Goal: Communication & Community: Answer question/provide support

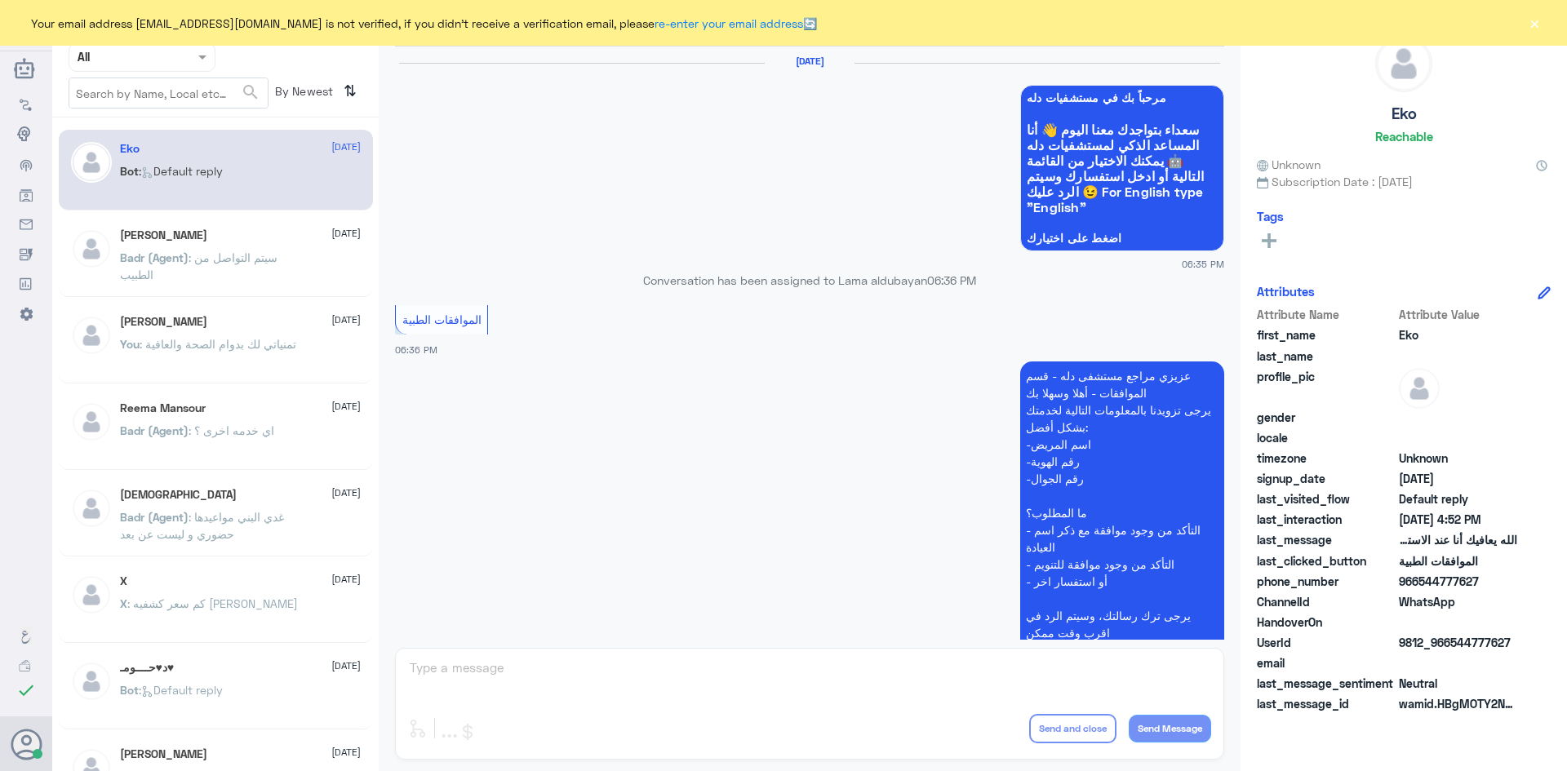
scroll to position [1558, 0]
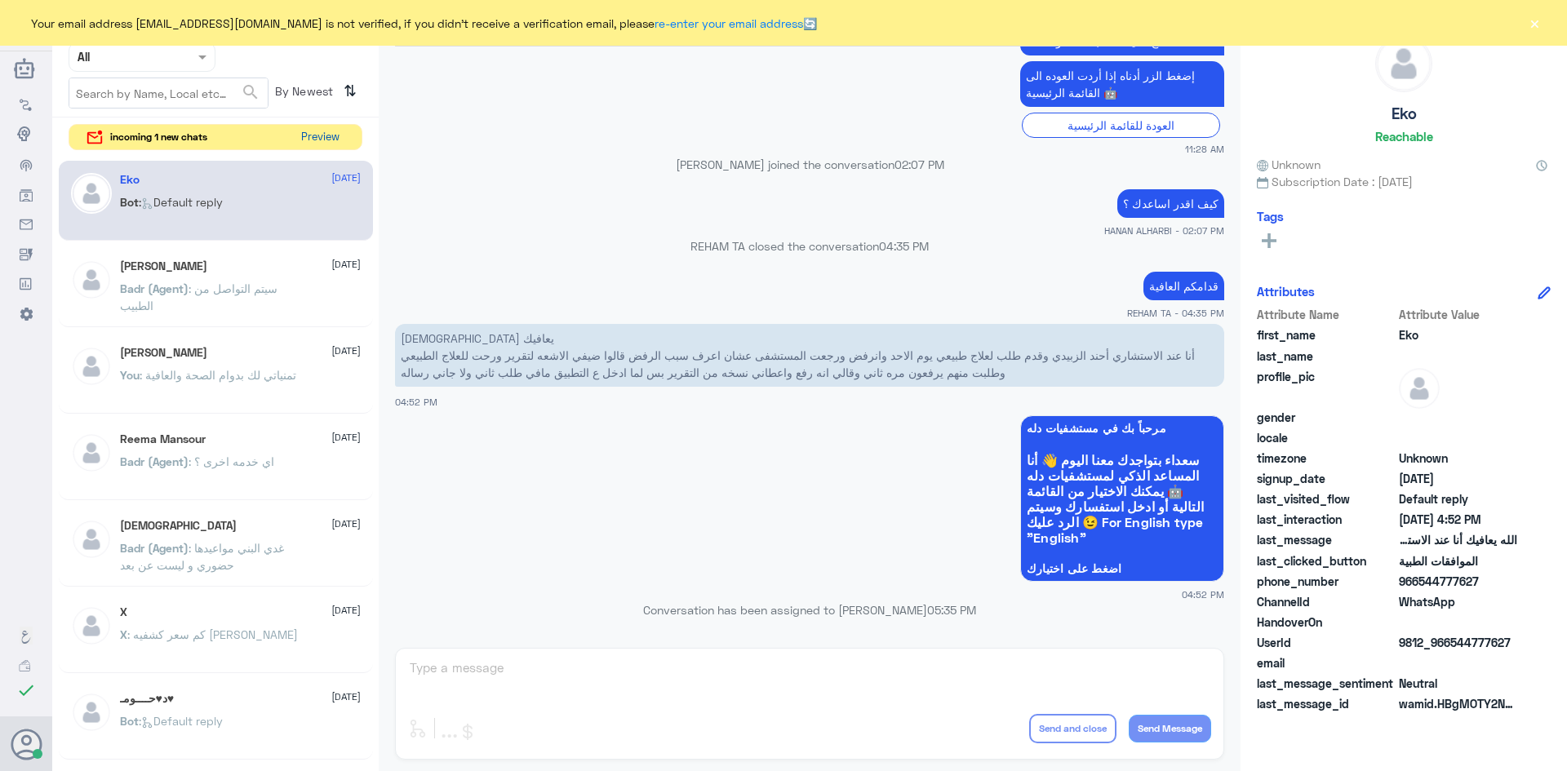
click at [334, 148] on button "Preview" at bounding box center [320, 137] width 51 height 25
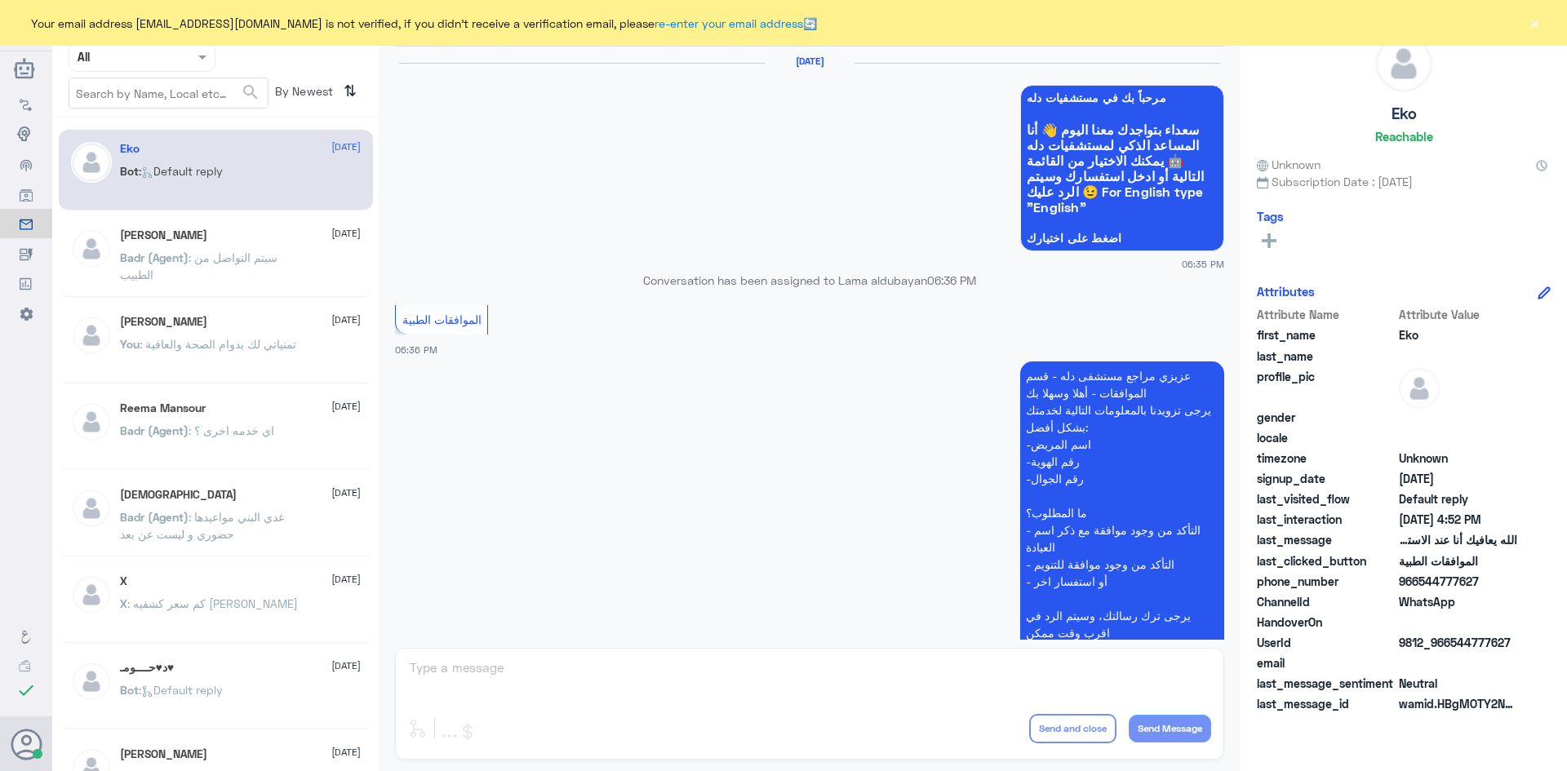
scroll to position [1558, 0]
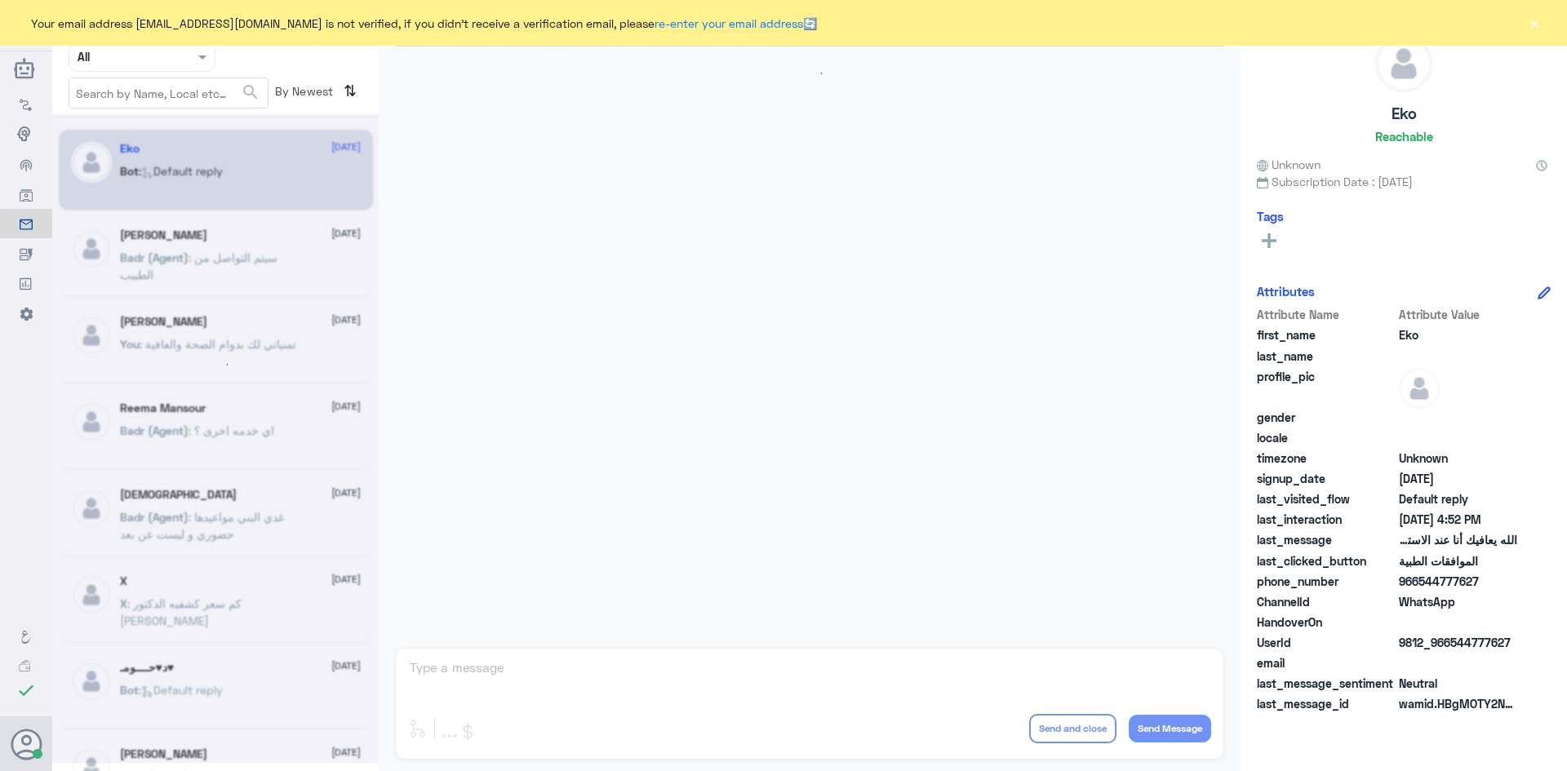
scroll to position [1558, 0]
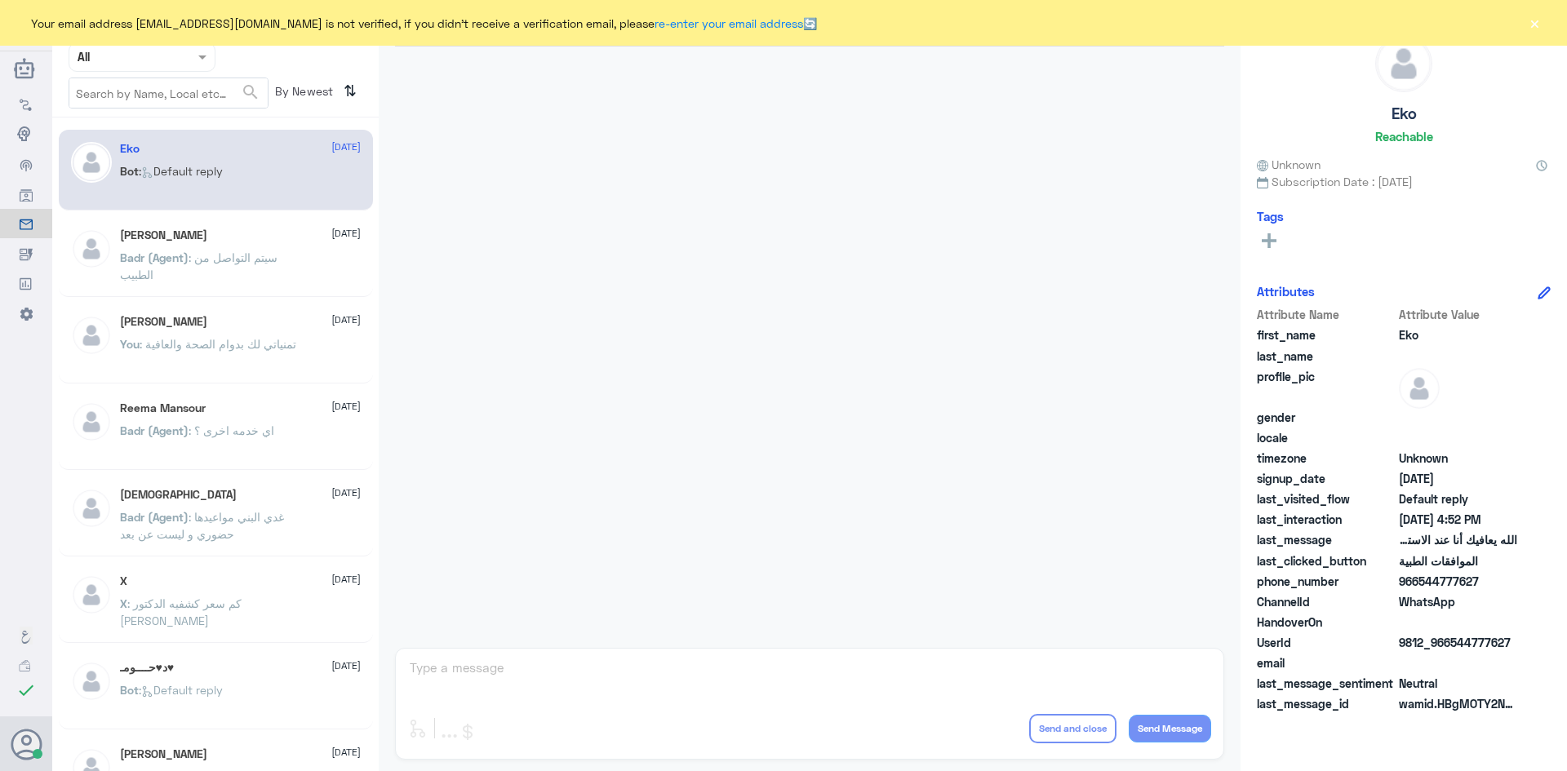
click at [295, 330] on div "Mohammed ALRASHED 4 August You : تمنياتي لك بدوام الصحة والعافية" at bounding box center [240, 345] width 241 height 61
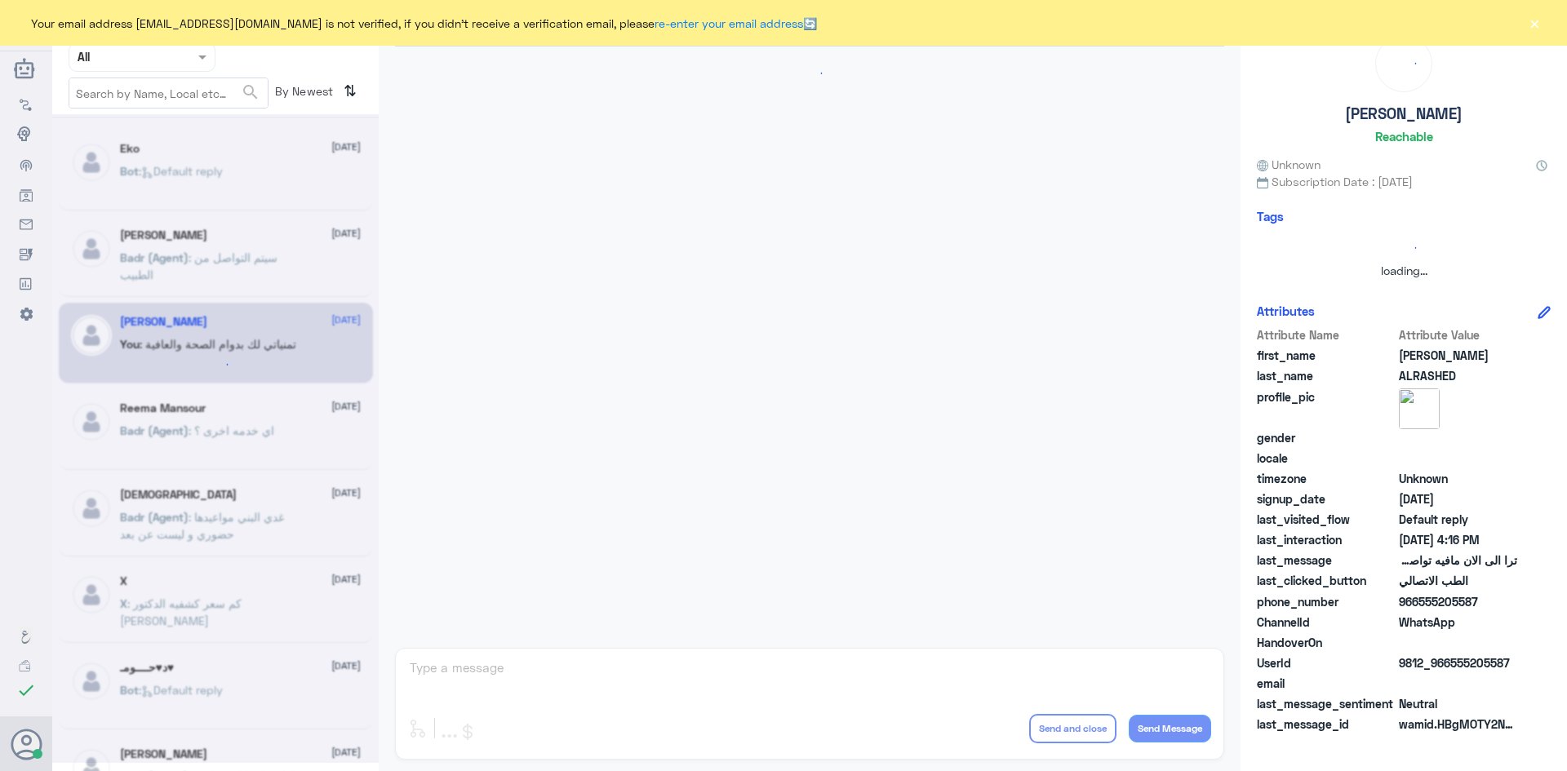
scroll to position [858, 0]
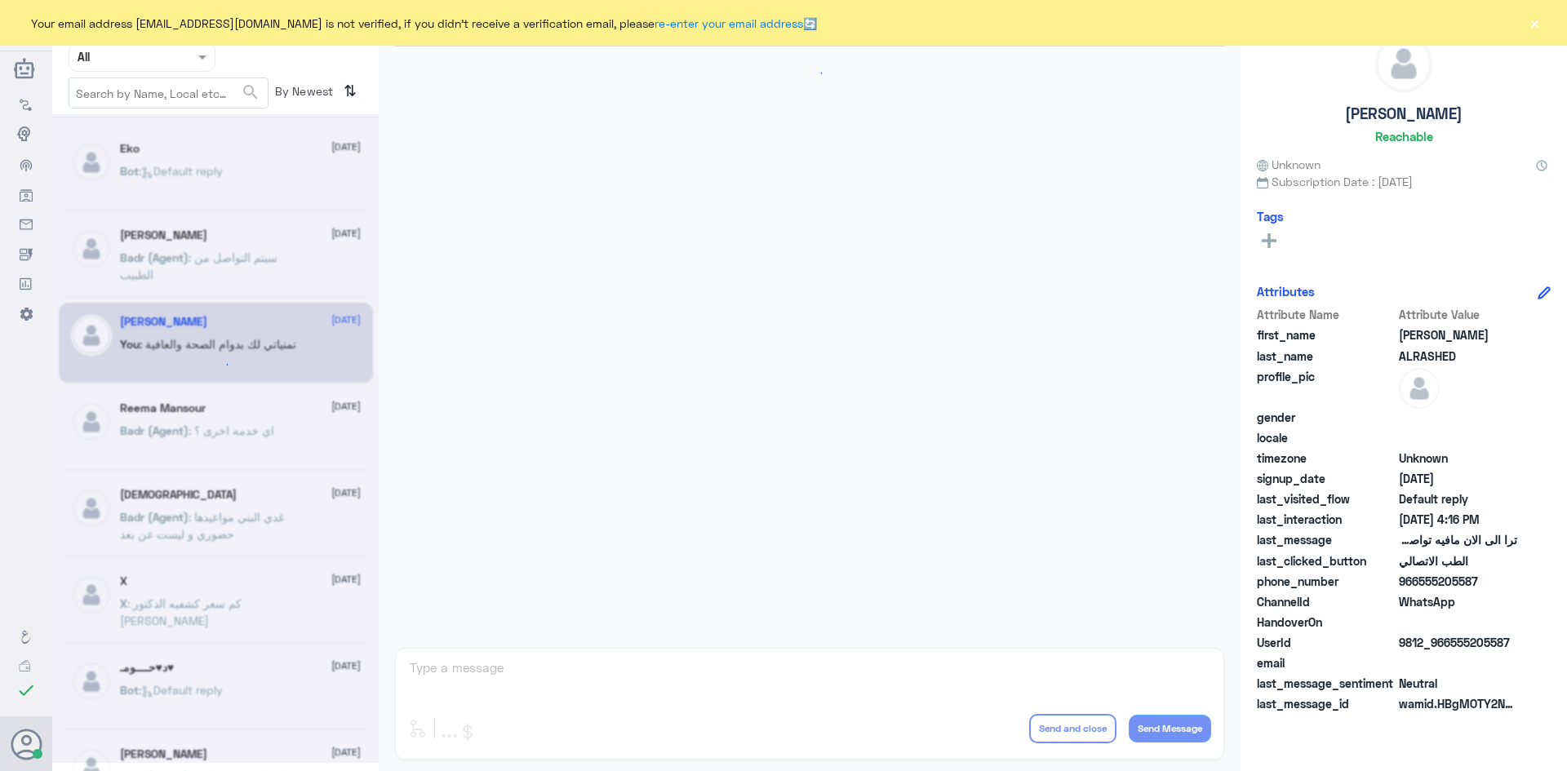
scroll to position [1558, 0]
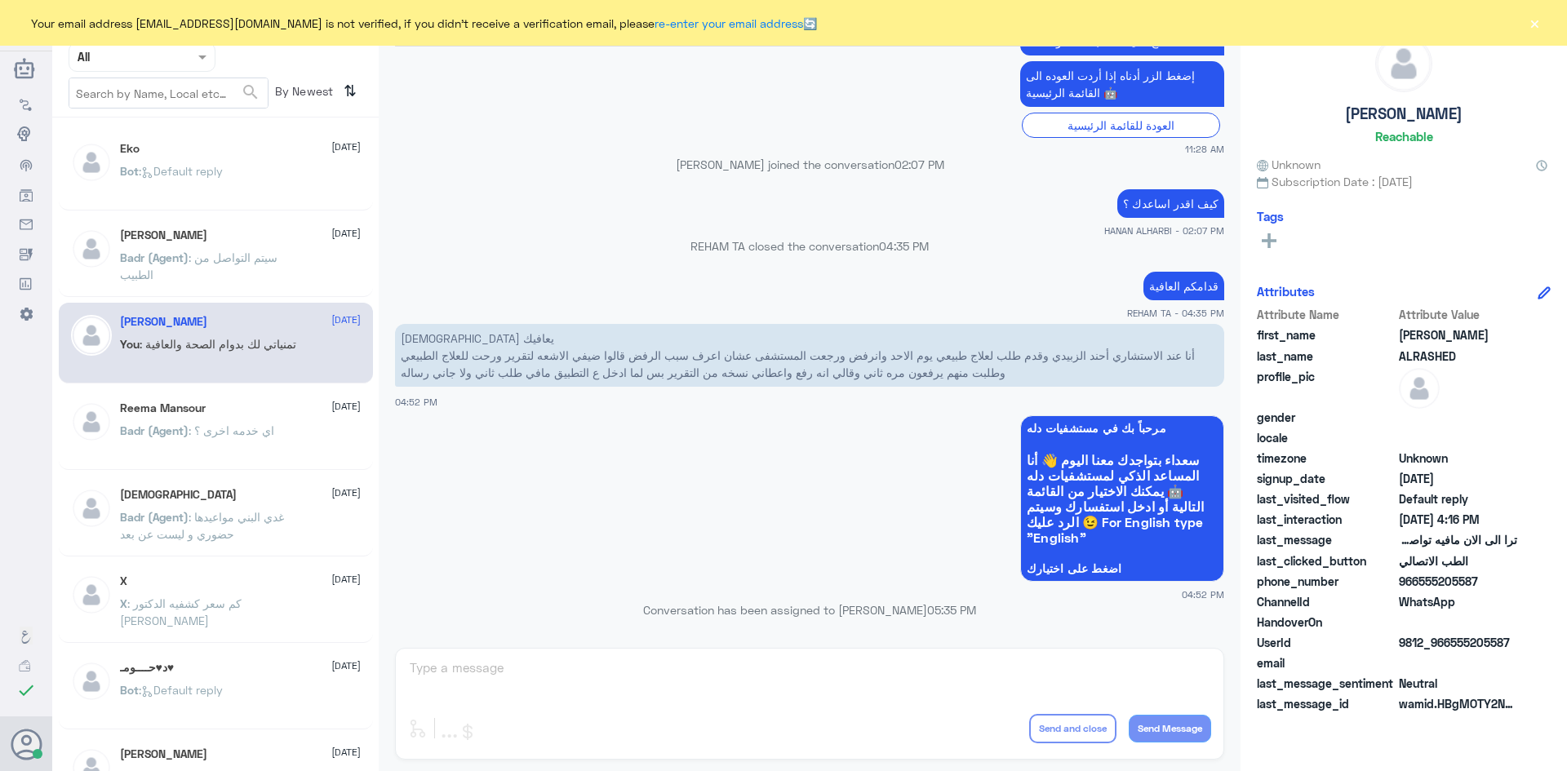
click at [1538, 24] on button "×" at bounding box center [1534, 23] width 16 height 16
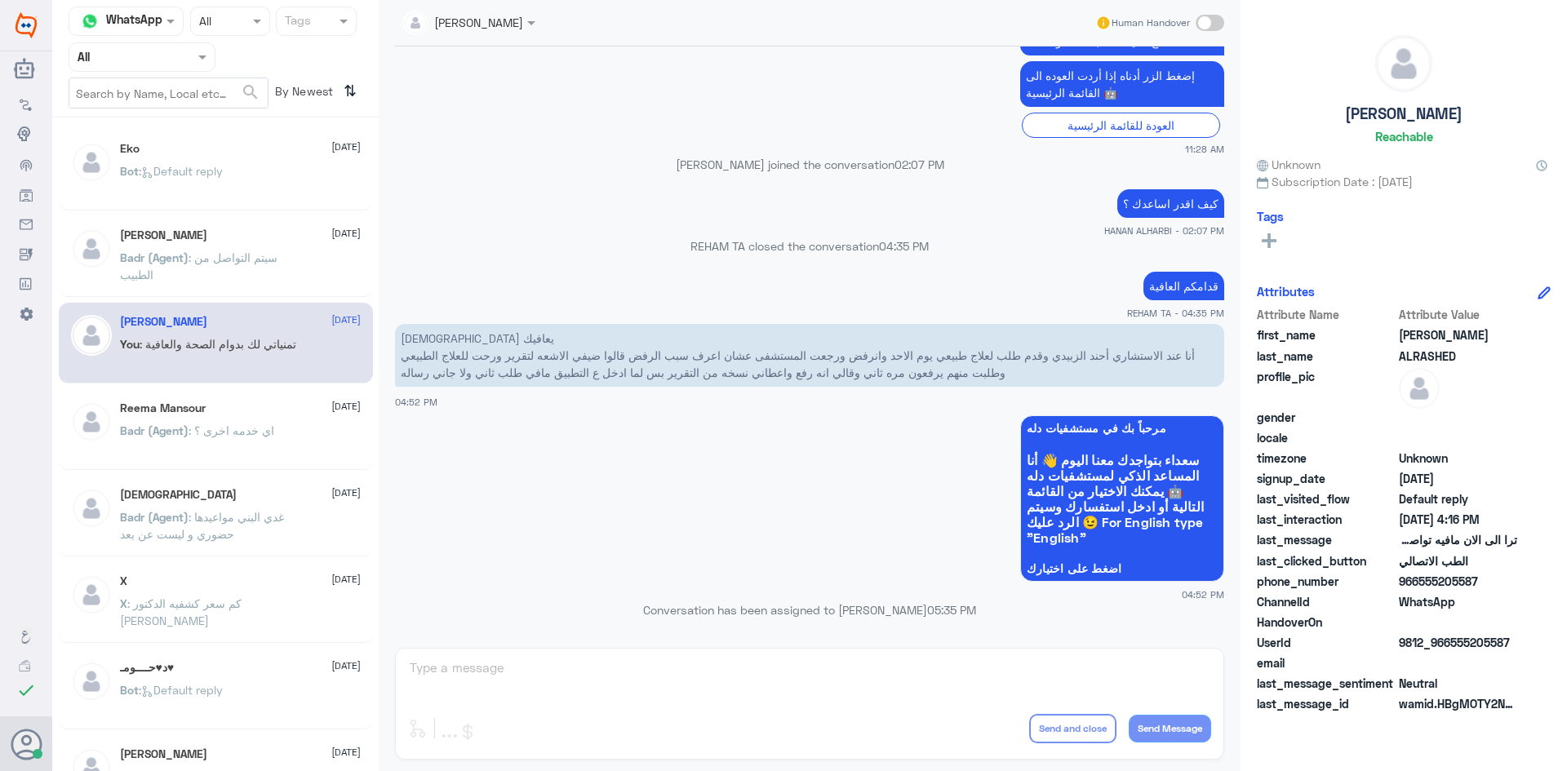
click at [193, 59] on div at bounding box center [141, 56] width 145 height 19
click at [161, 131] on b "Unassigned" at bounding box center [136, 127] width 62 height 14
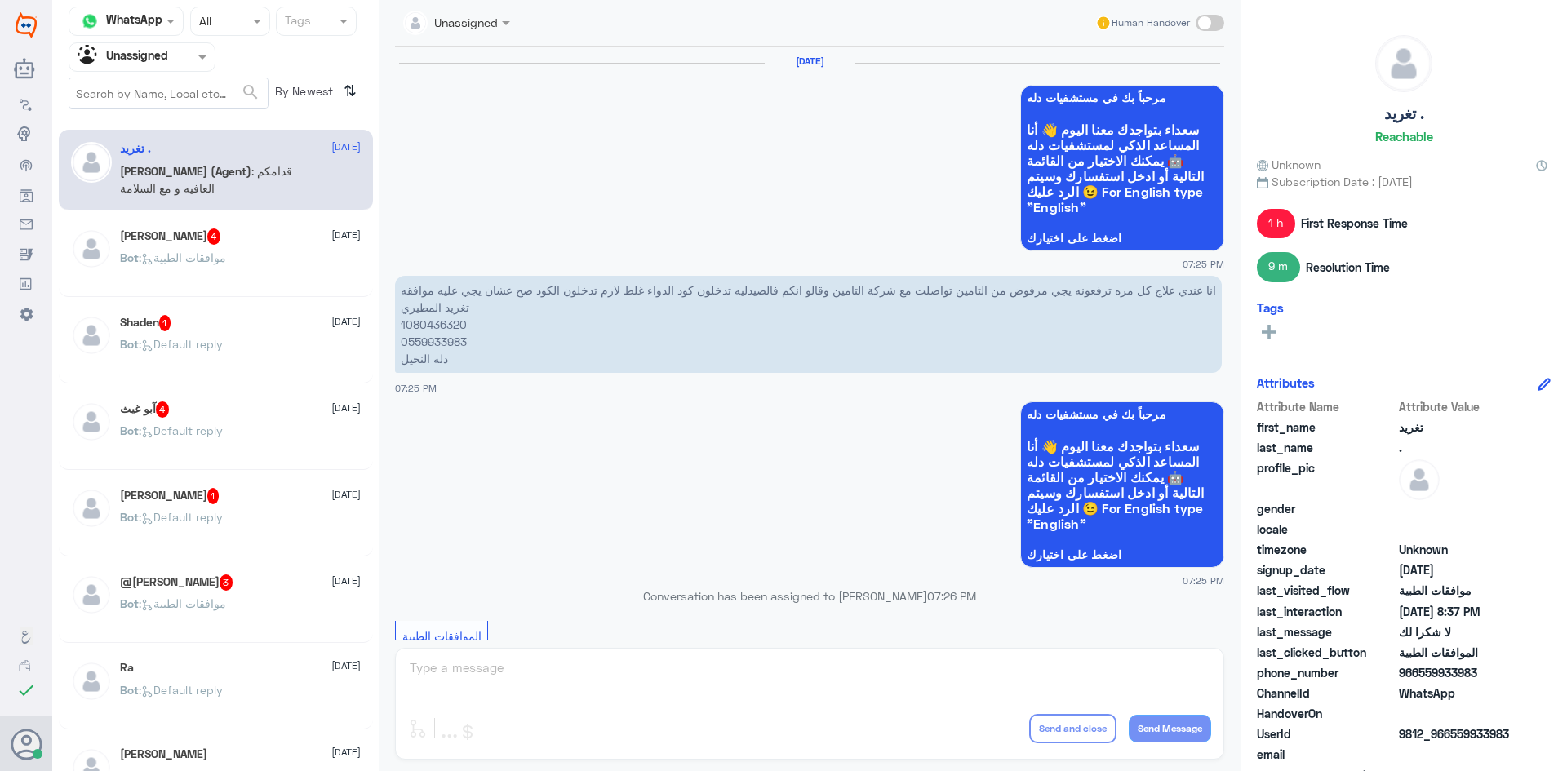
scroll to position [1291, 0]
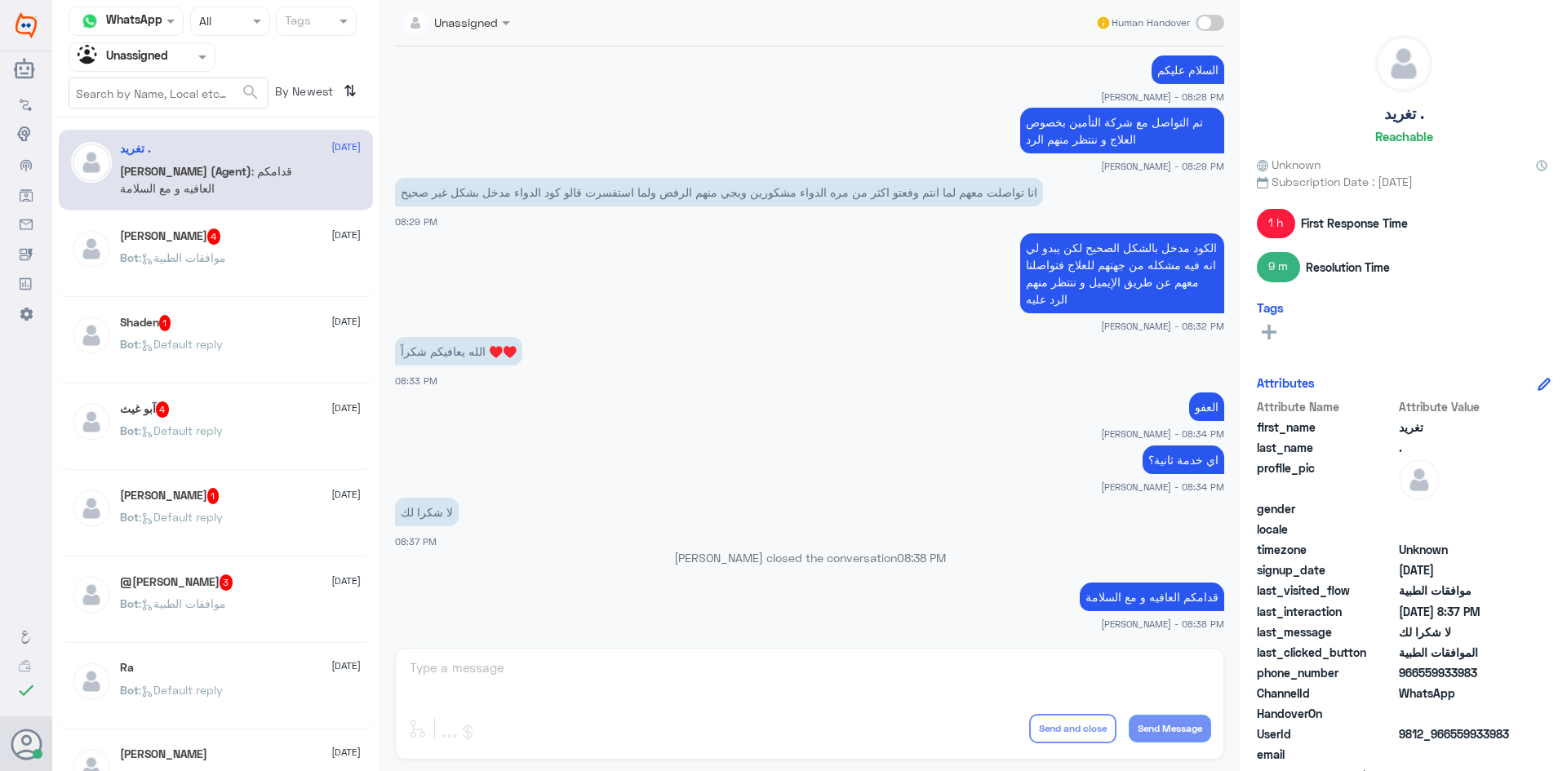
click at [285, 250] on div "Ismael Rashedy 4 18 August Bot : موافقات الطبية" at bounding box center [240, 258] width 241 height 61
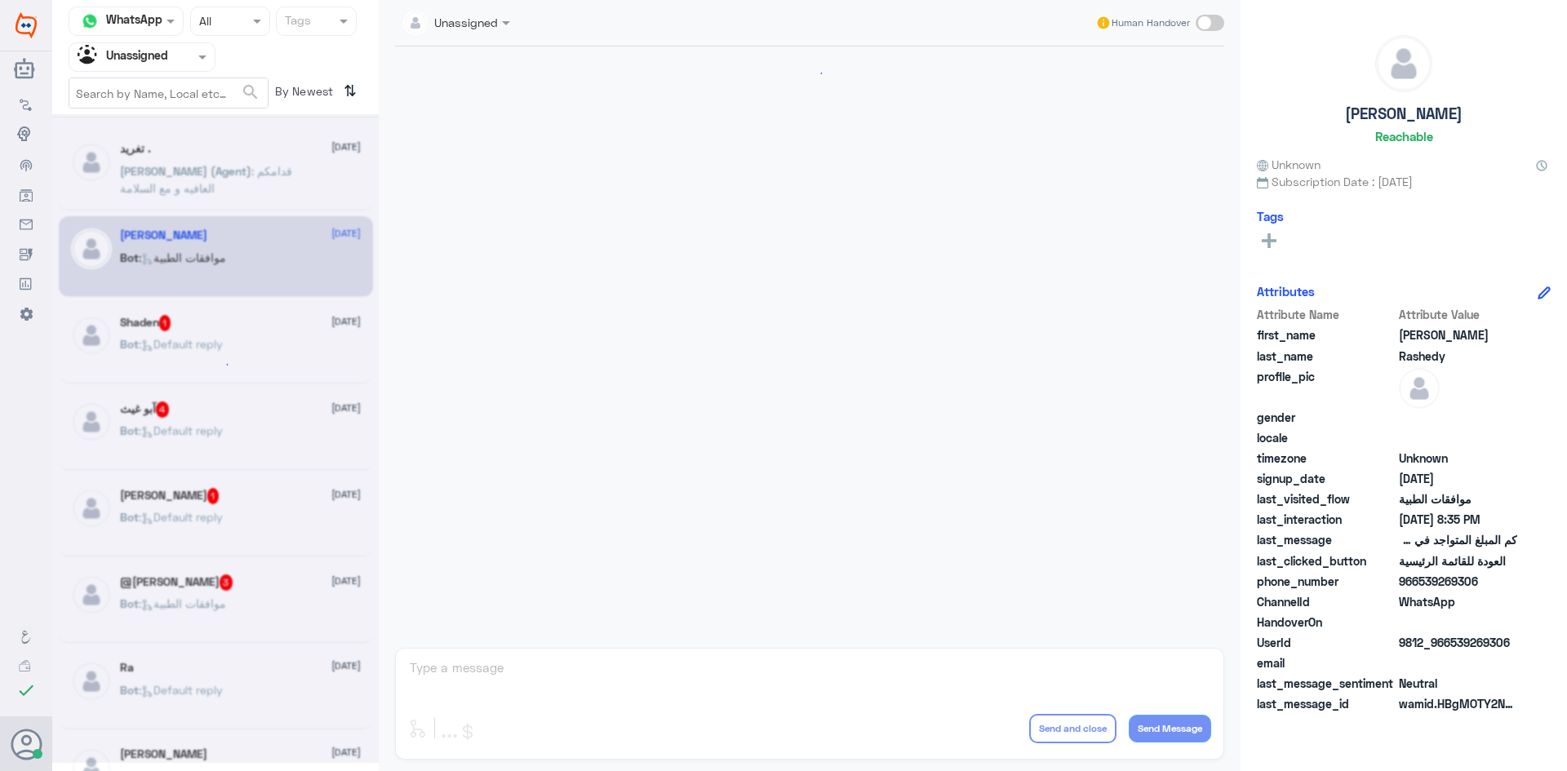
scroll to position [1474, 0]
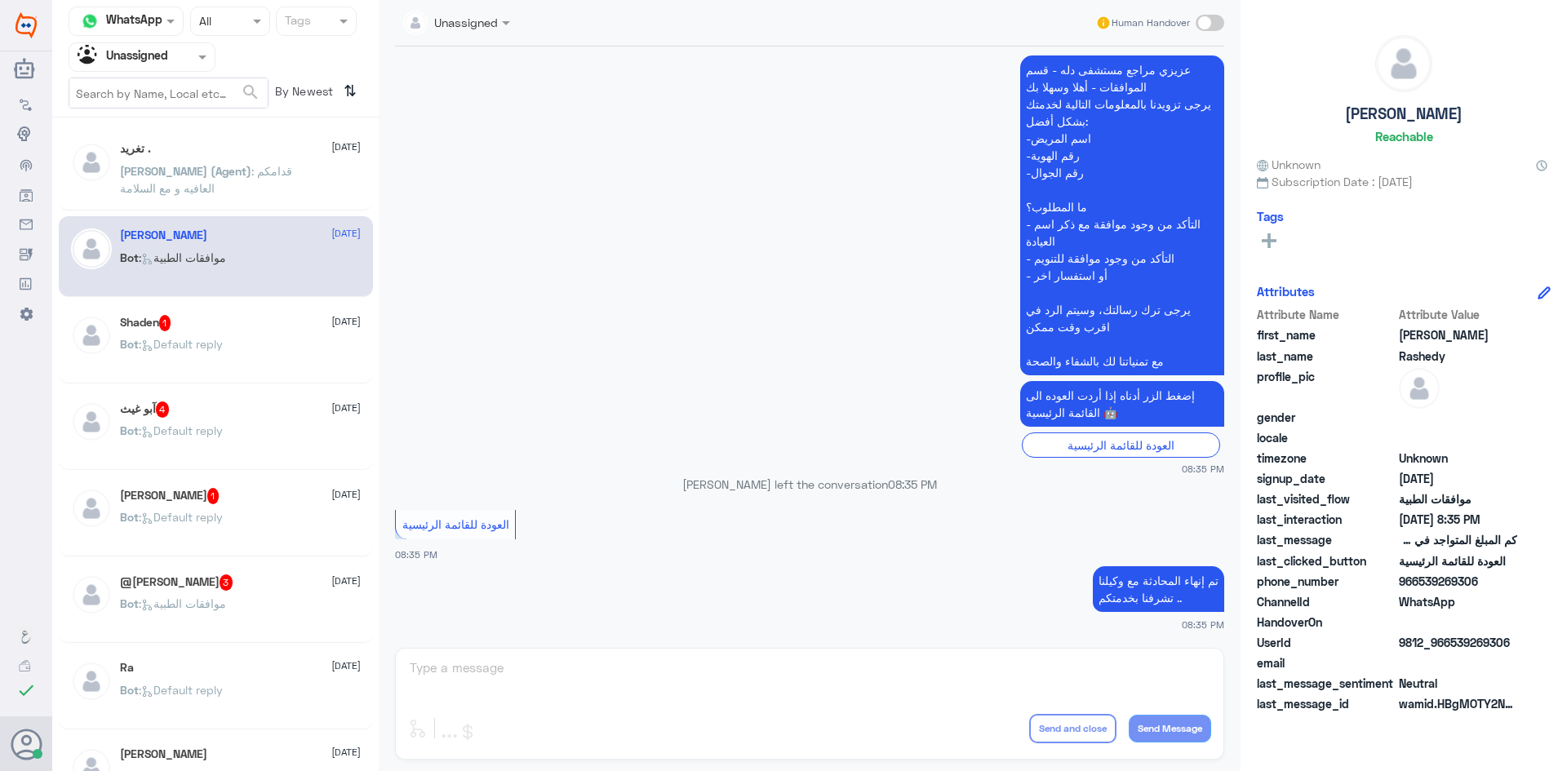
click at [287, 339] on div "Bot : Default reply" at bounding box center [240, 357] width 241 height 37
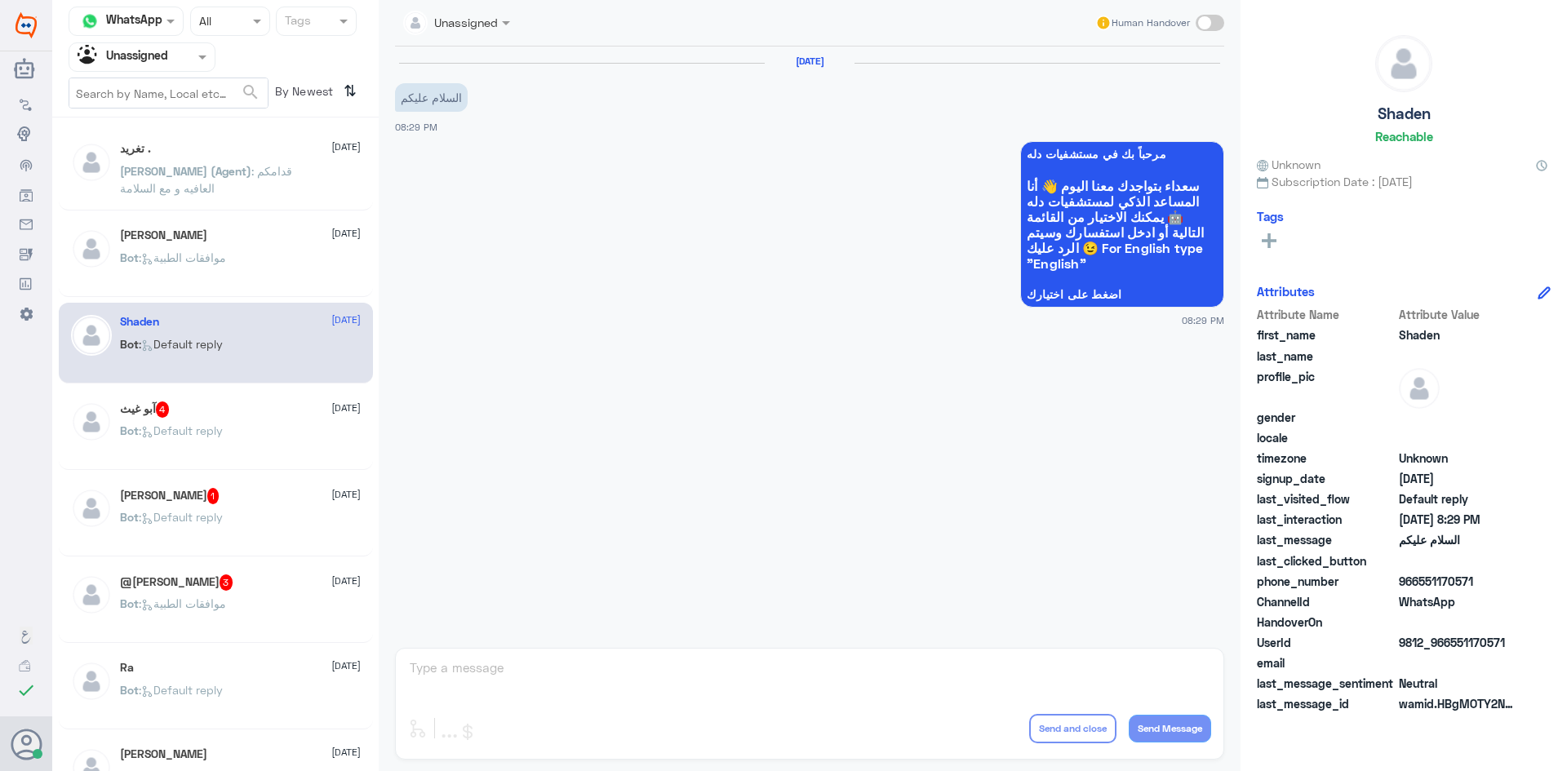
click at [239, 436] on div "Bot : Default reply" at bounding box center [240, 444] width 241 height 37
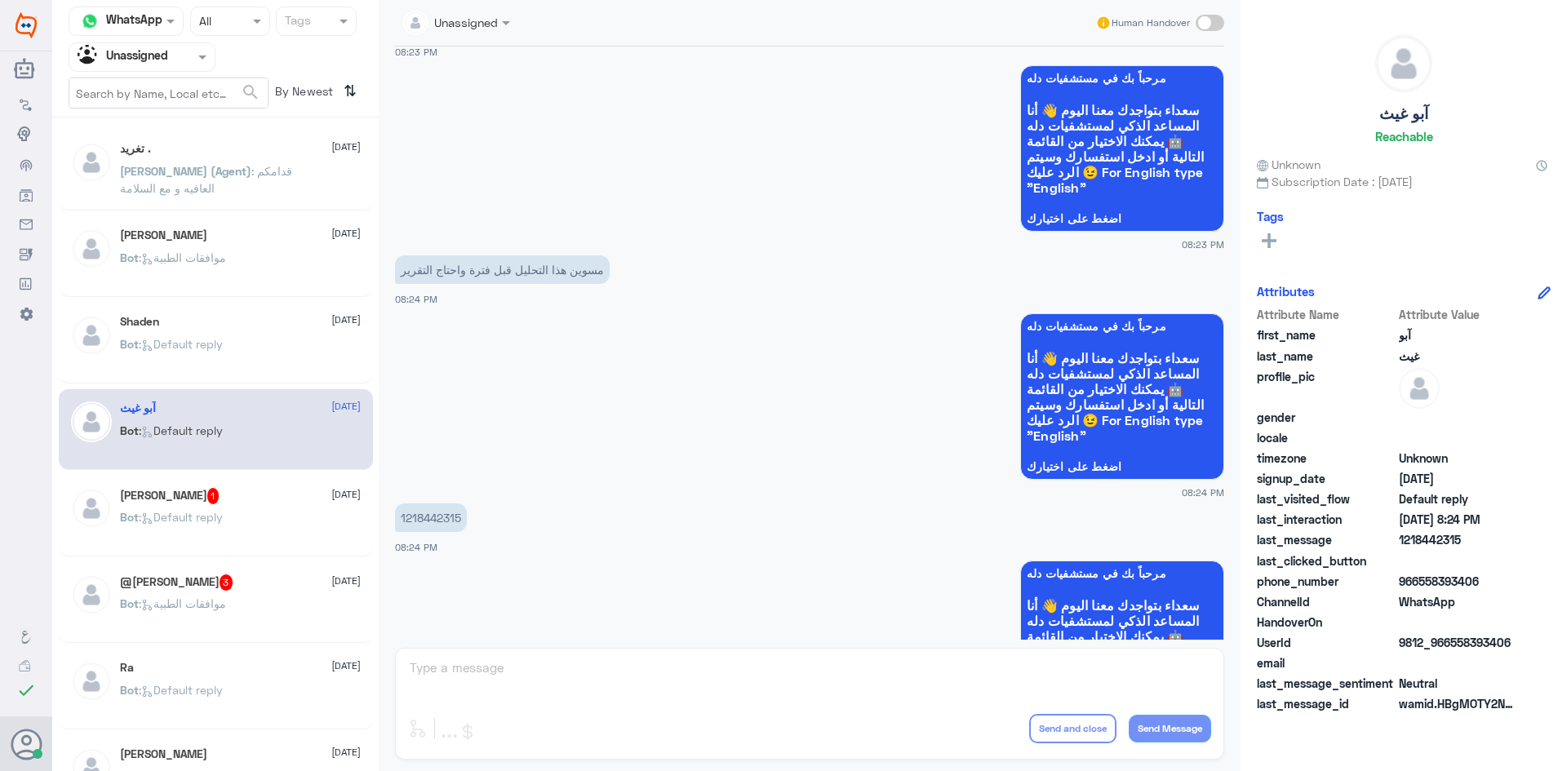
scroll to position [608, 0]
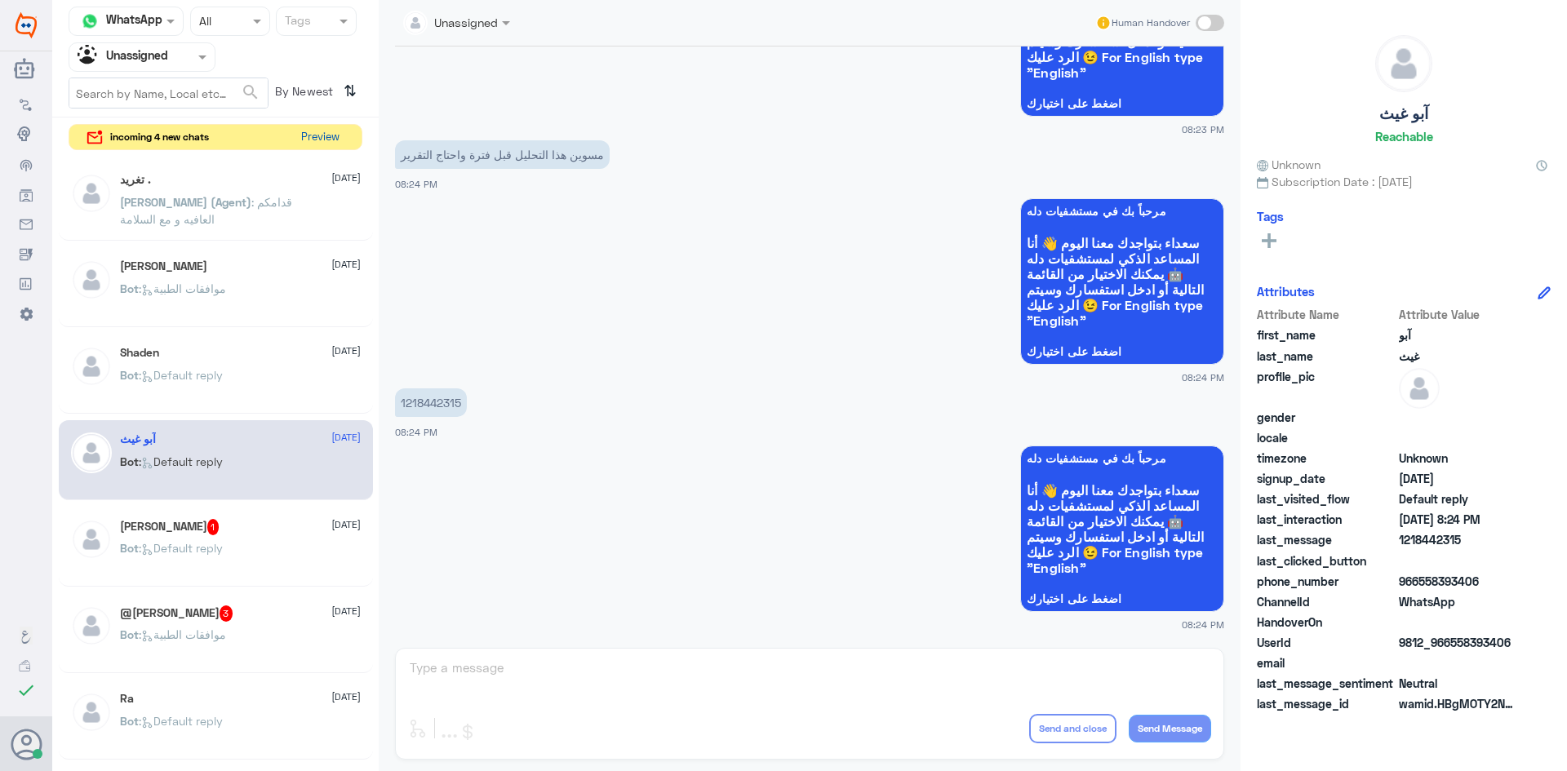
click at [329, 137] on button "Preview" at bounding box center [320, 137] width 51 height 25
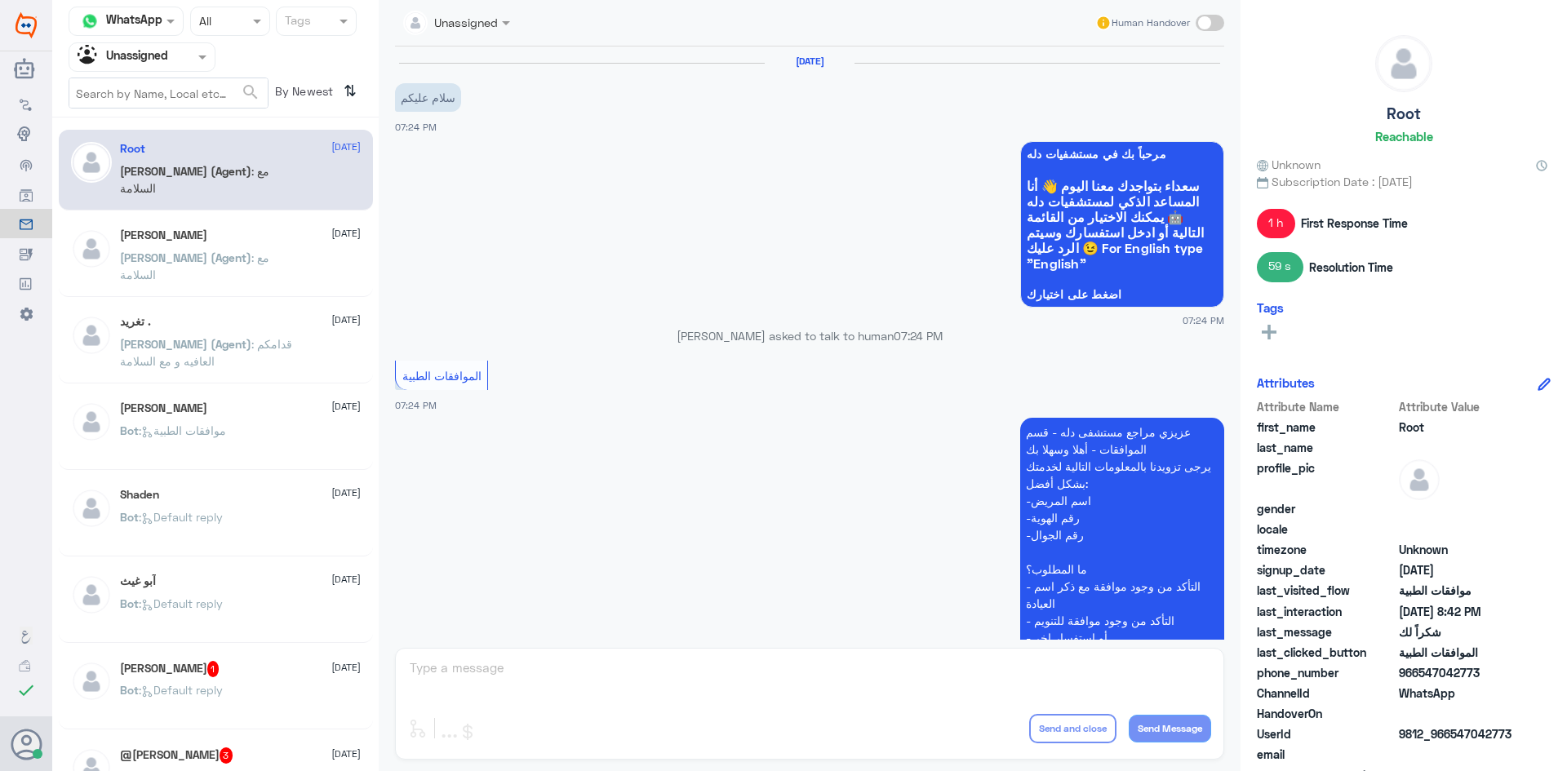
scroll to position [937, 0]
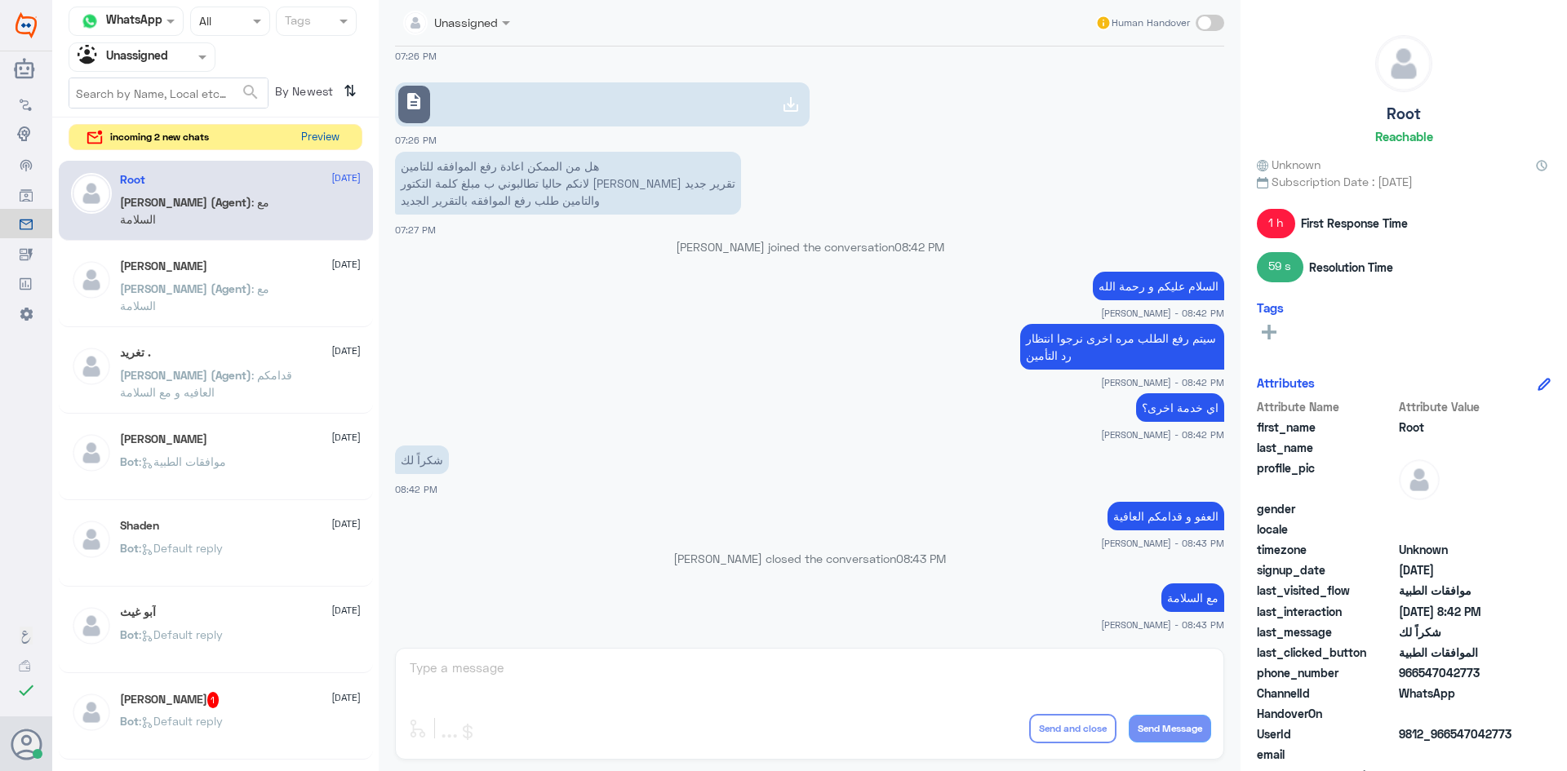
click at [342, 142] on button "Preview" at bounding box center [320, 137] width 51 height 25
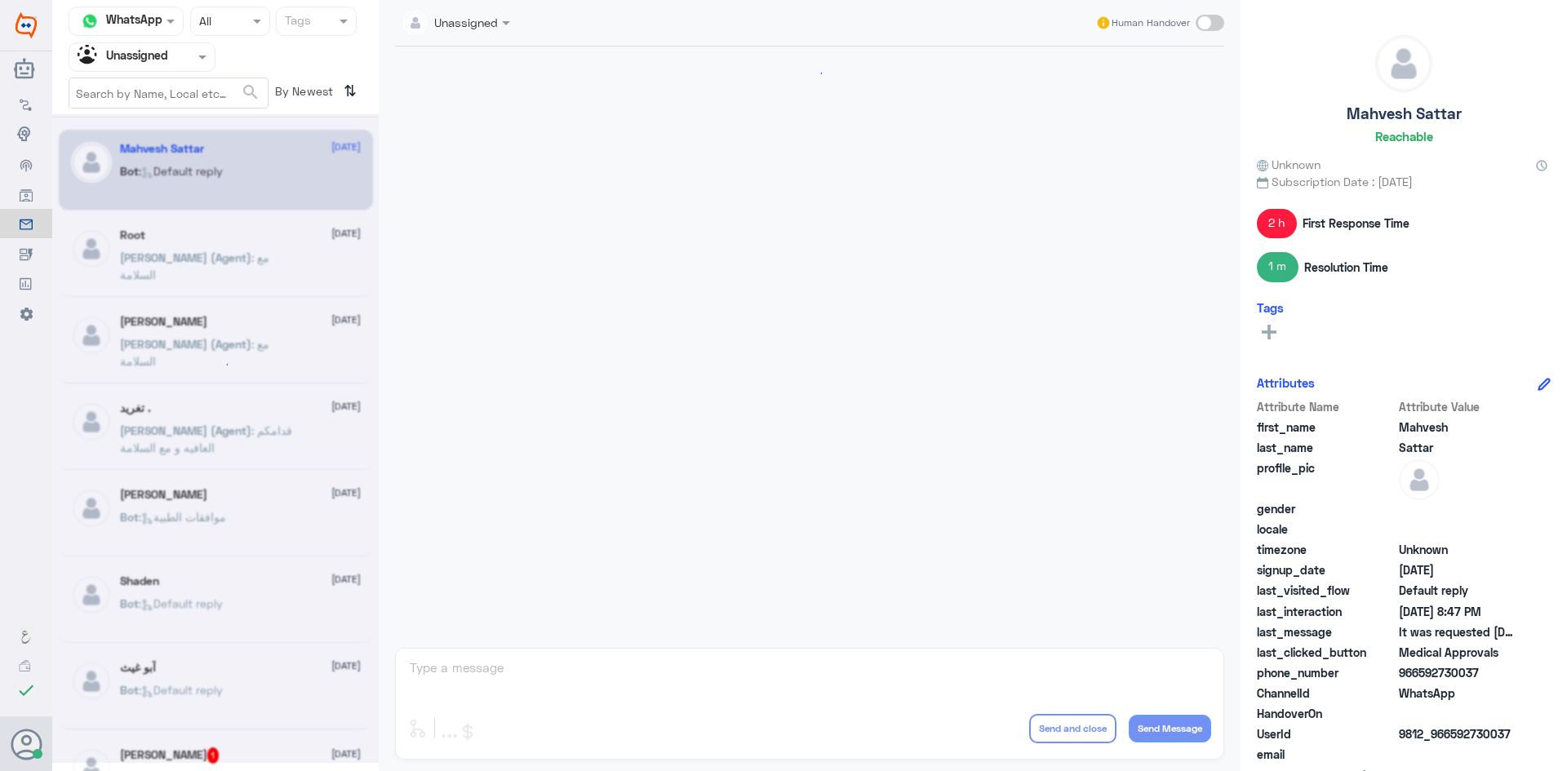
scroll to position [909, 0]
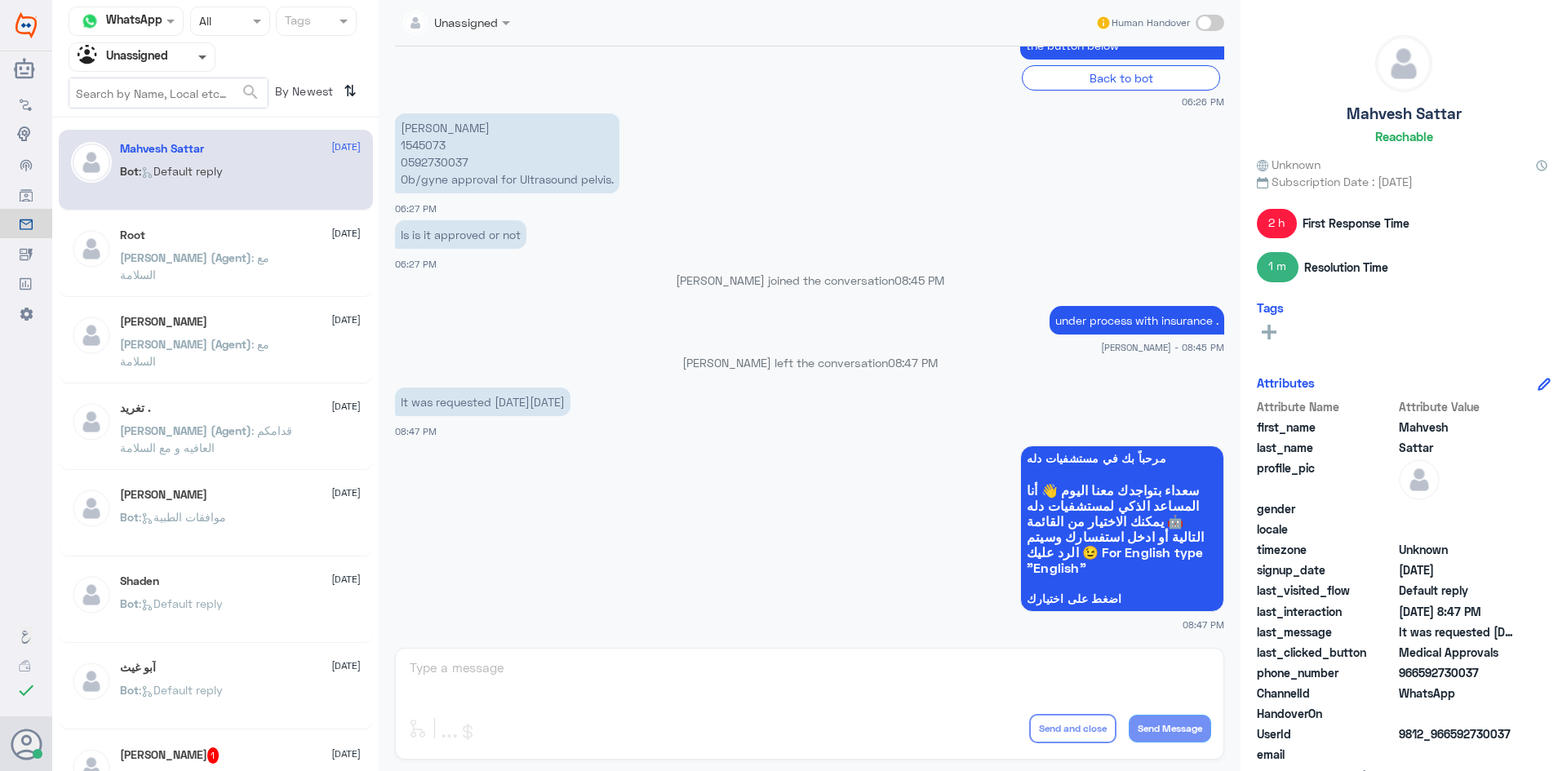
click at [198, 59] on span at bounding box center [202, 58] width 8 height 6
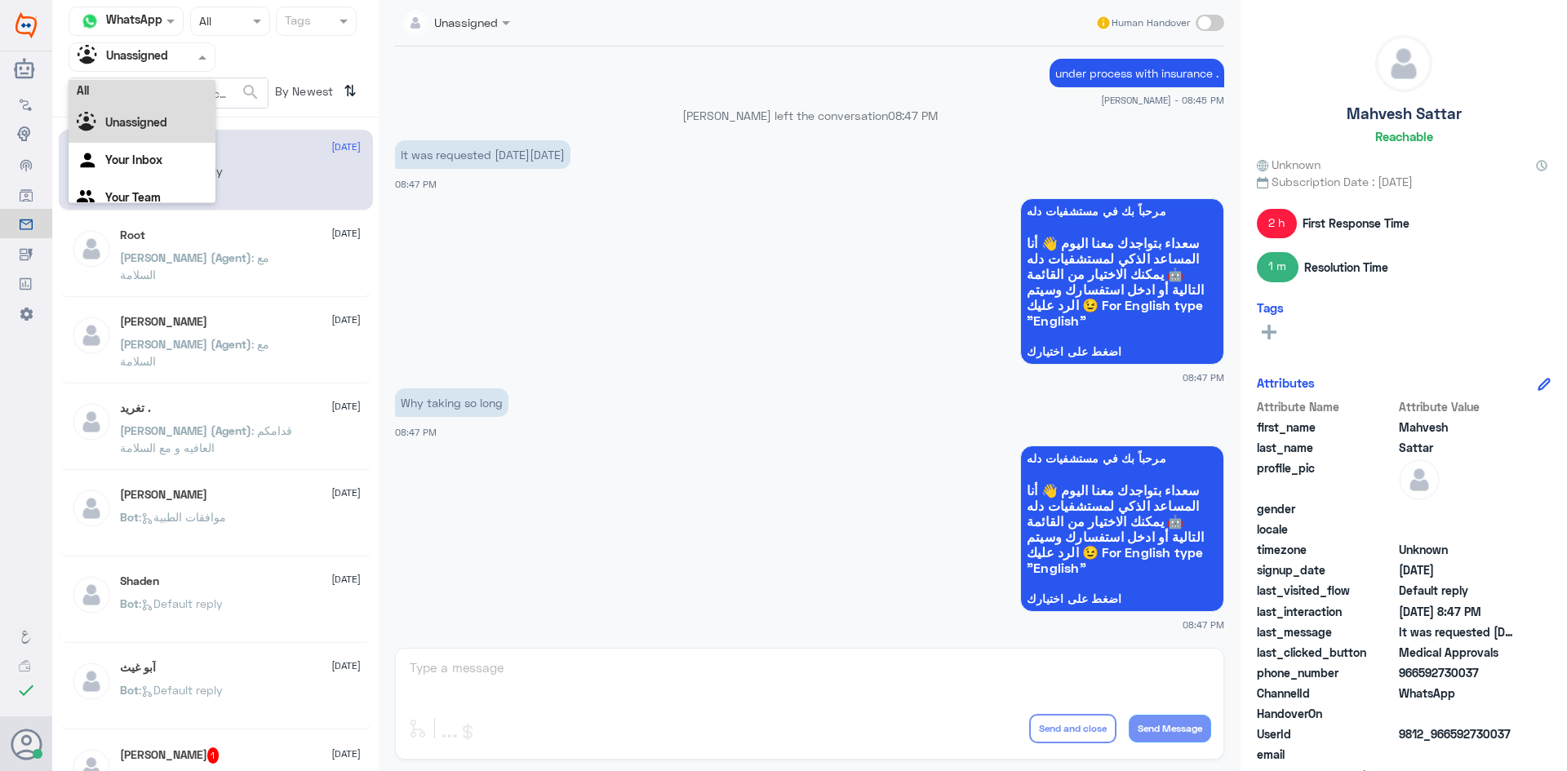
scroll to position [0, 0]
click at [175, 93] on div "All" at bounding box center [142, 95] width 147 height 30
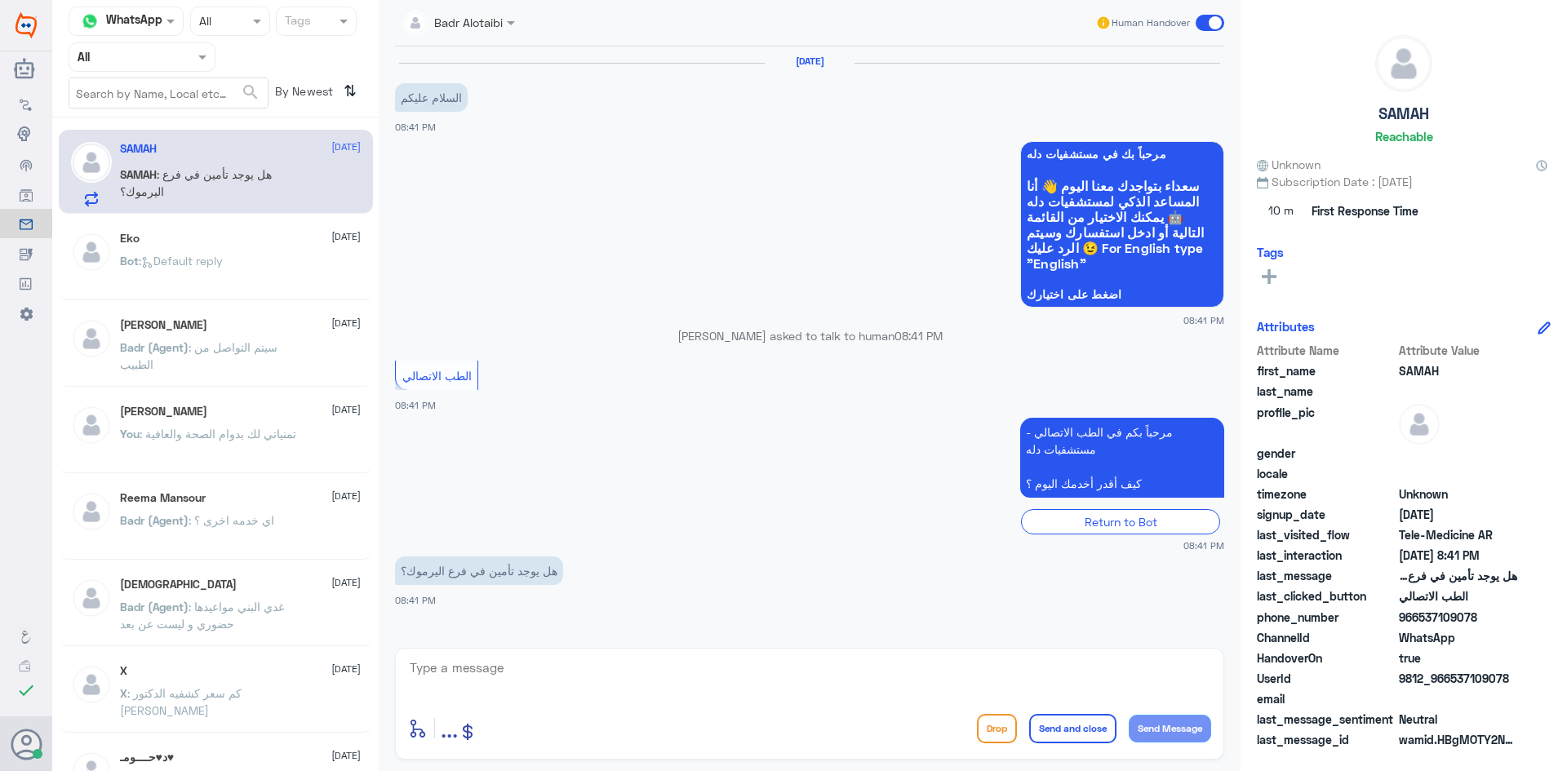
click at [514, 672] on textarea at bounding box center [809, 677] width 803 height 40
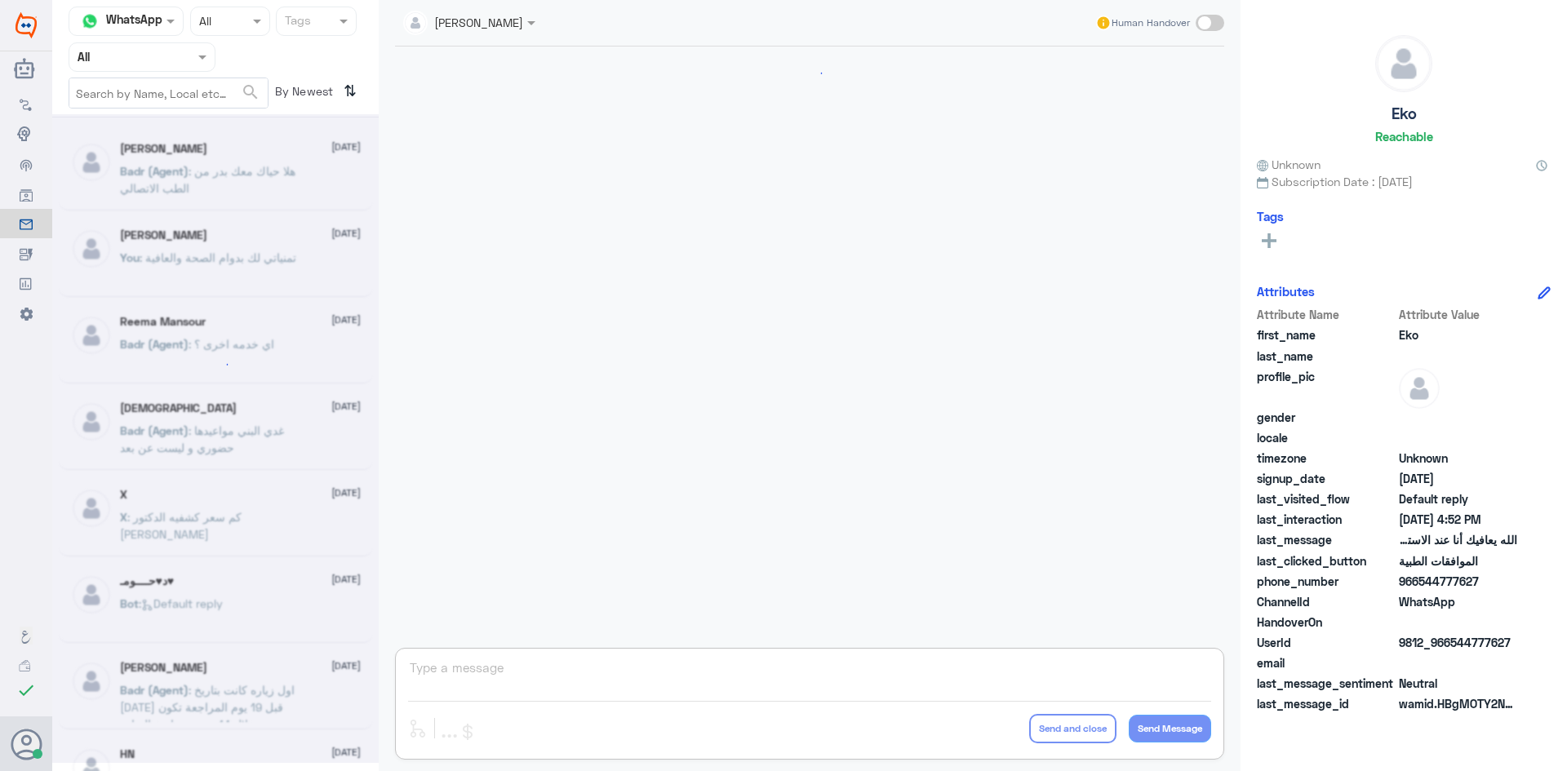
scroll to position [1558, 0]
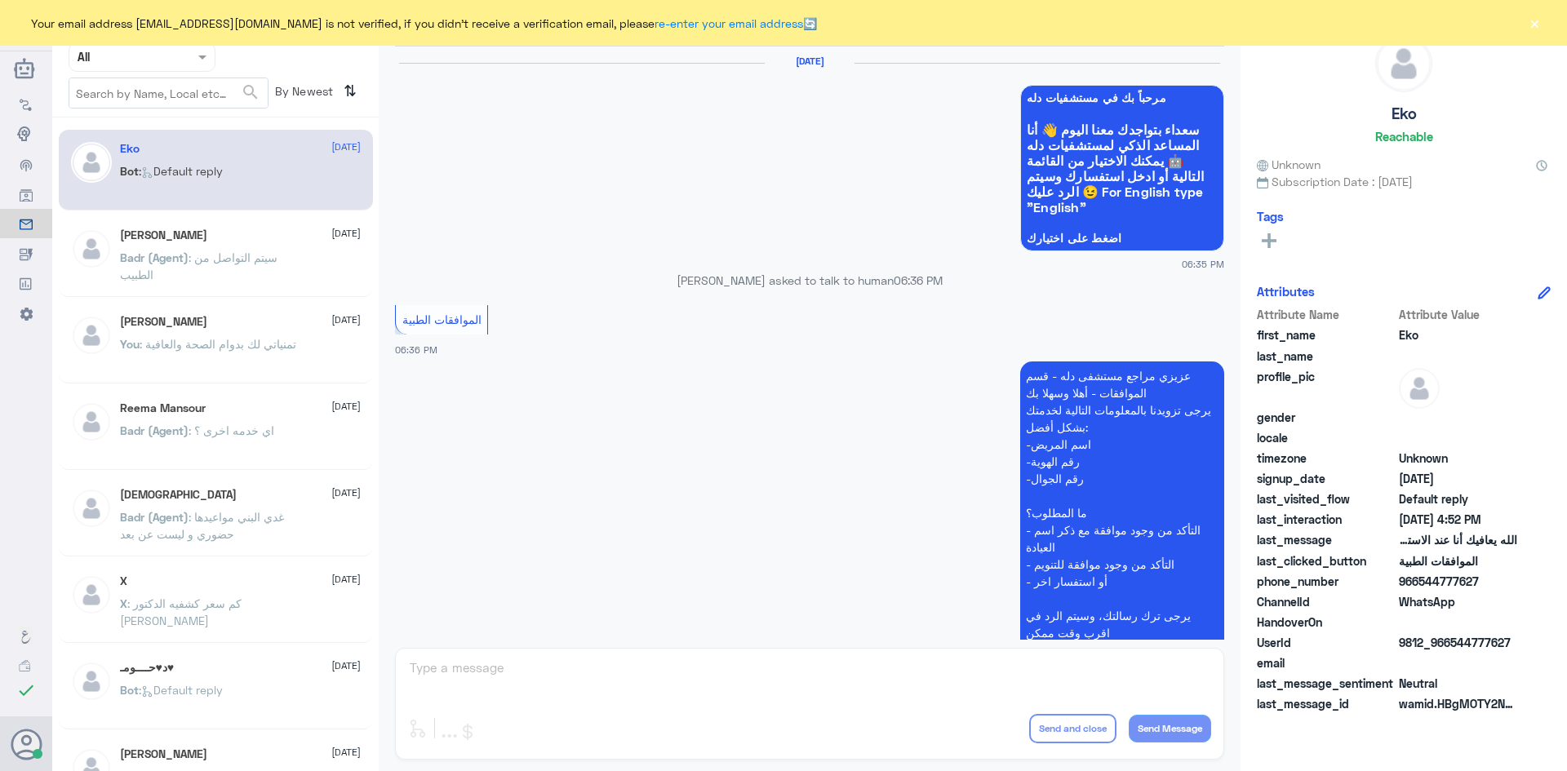
scroll to position [1558, 0]
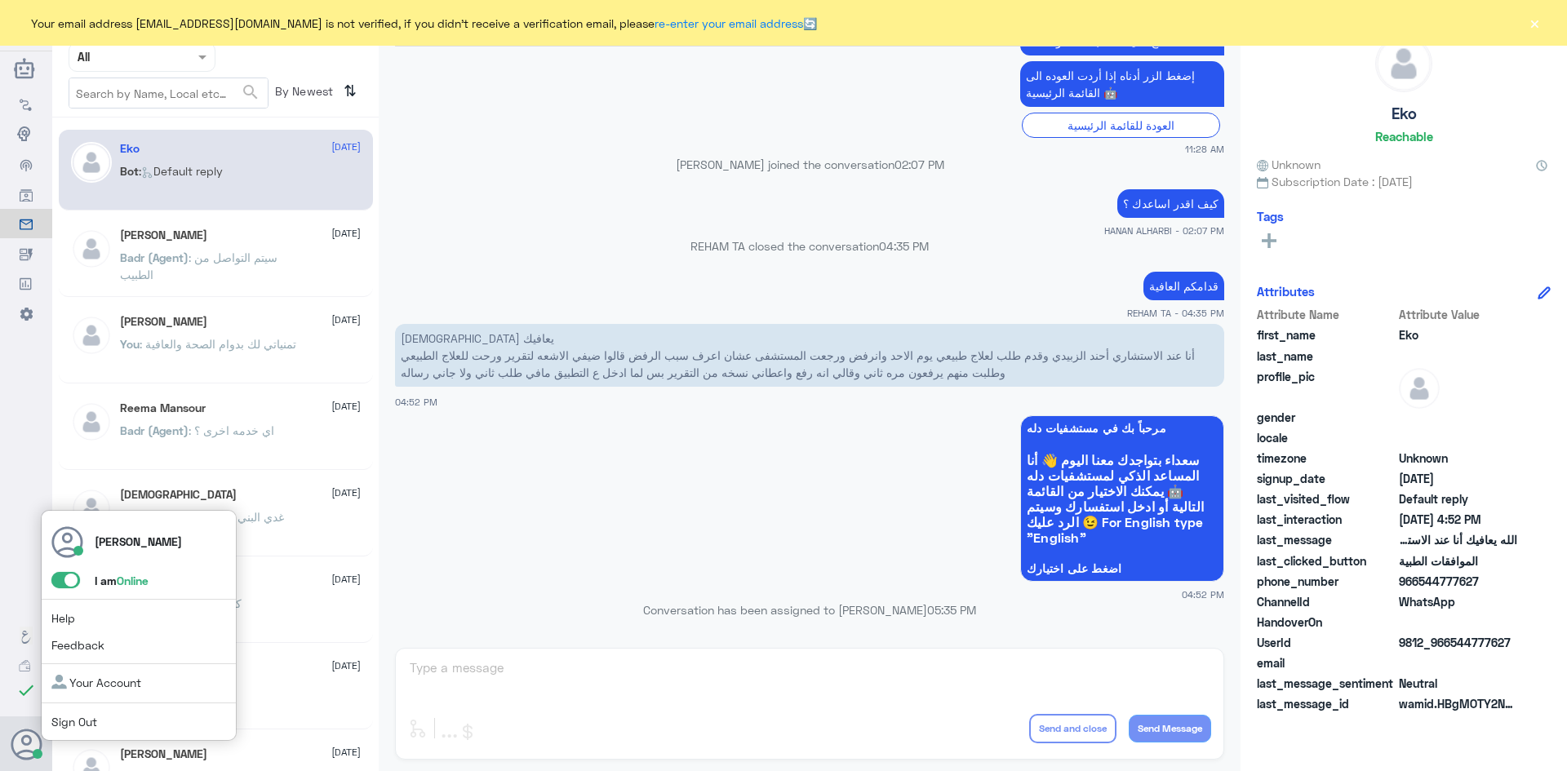
click at [59, 582] on span at bounding box center [65, 580] width 29 height 16
click at [0, 0] on input "checkbox" at bounding box center [0, 0] width 0 height 0
